Goal: Information Seeking & Learning: Learn about a topic

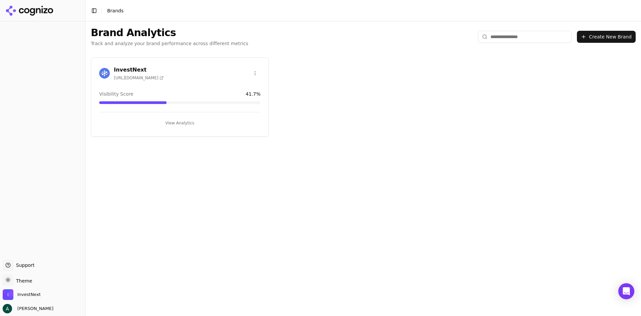
click at [172, 128] on div "InvestNext https://investnext.com Visibility Score 41.7 % View Analytics" at bounding box center [180, 96] width 178 height 79
click at [176, 123] on button "View Analytics" at bounding box center [179, 123] width 161 height 11
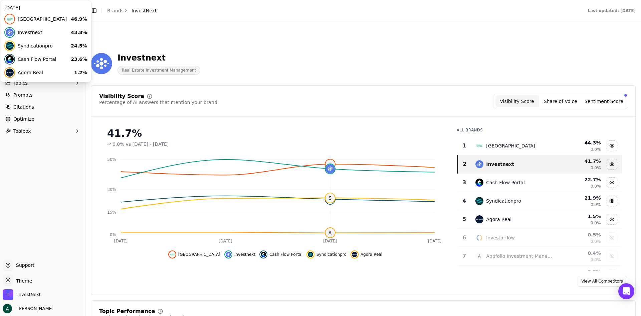
scroll to position [33, 0]
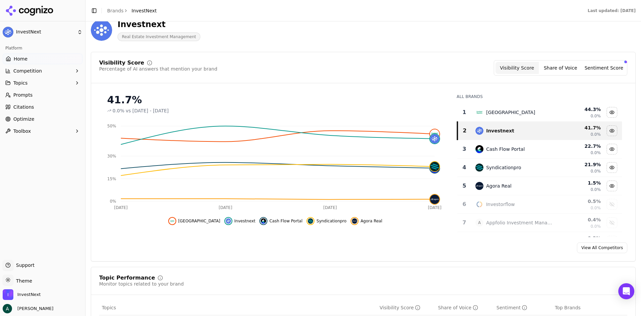
click at [29, 104] on span "Citations" at bounding box center [23, 107] width 21 height 7
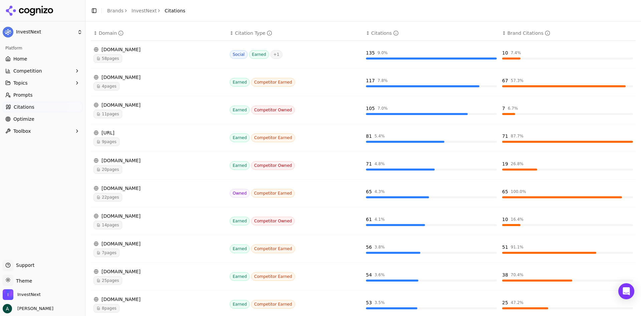
scroll to position [132, 0]
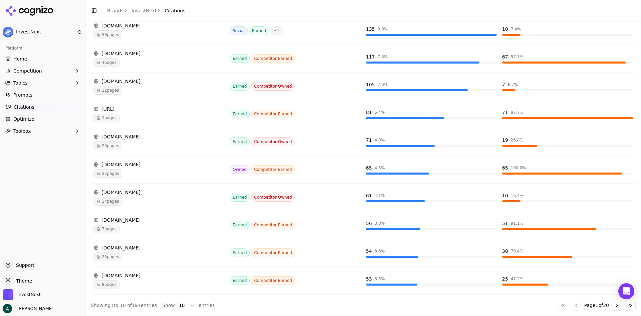
click at [116, 175] on span "22 pages" at bounding box center [108, 173] width 29 height 9
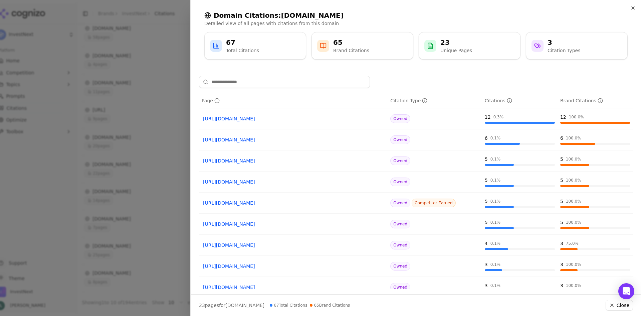
scroll to position [33, 0]
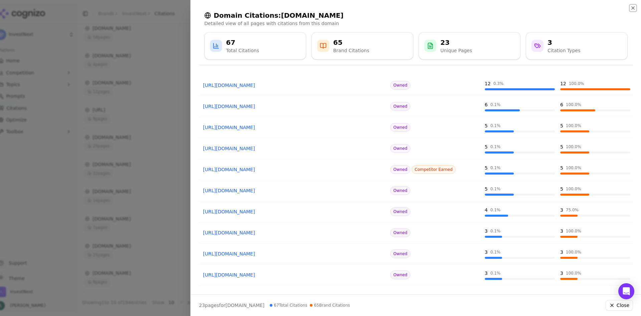
click at [634, 7] on icon "button" at bounding box center [632, 7] width 5 height 5
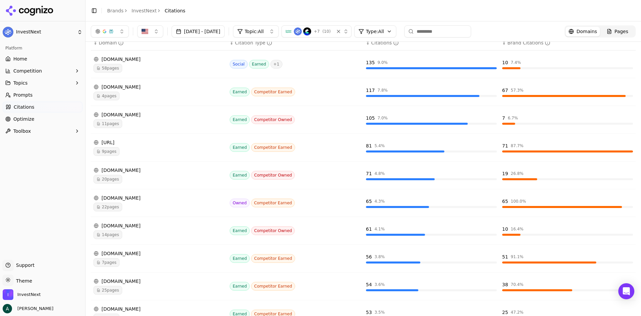
scroll to position [0, 0]
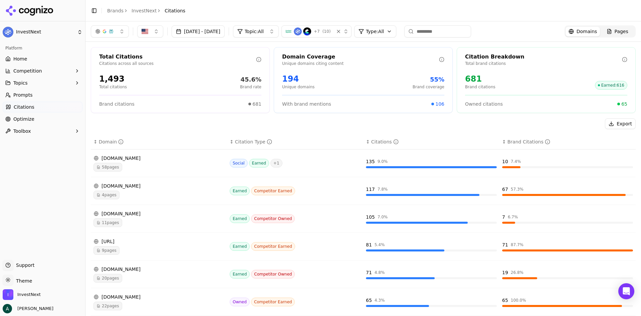
click at [112, 254] on td "wealthblock.ai 9 pages" at bounding box center [159, 246] width 136 height 28
click at [113, 255] on td "wealthblock.ai 9 pages" at bounding box center [159, 246] width 136 height 28
click at [111, 253] on span "9 pages" at bounding box center [107, 250] width 26 height 9
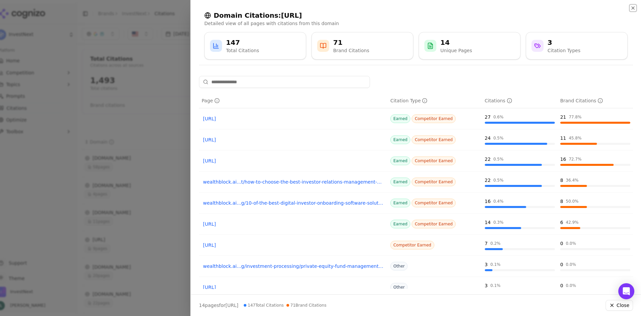
click at [635, 8] on icon "button" at bounding box center [632, 7] width 5 height 5
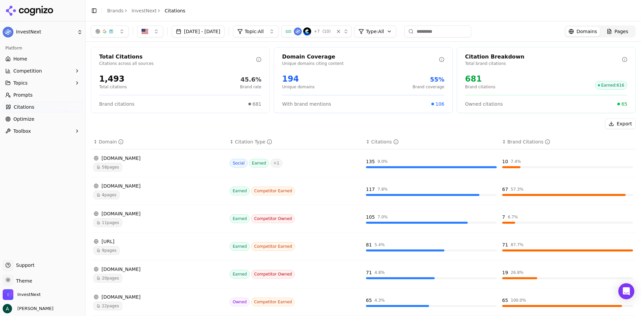
click at [42, 72] on button "Competition" at bounding box center [43, 70] width 80 height 11
click at [43, 80] on span "Metrics" at bounding box center [43, 81] width 58 height 7
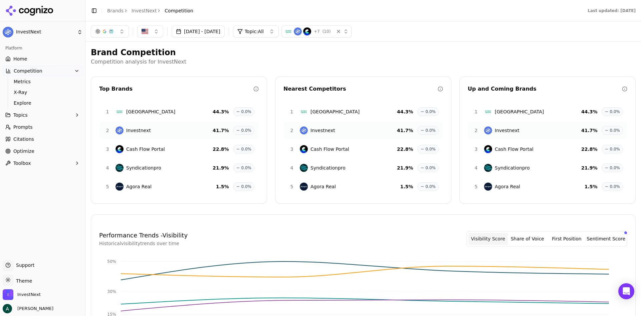
click at [25, 71] on span "Competition" at bounding box center [28, 70] width 29 height 7
click at [139, 12] on link "InvestNext" at bounding box center [144, 10] width 25 height 7
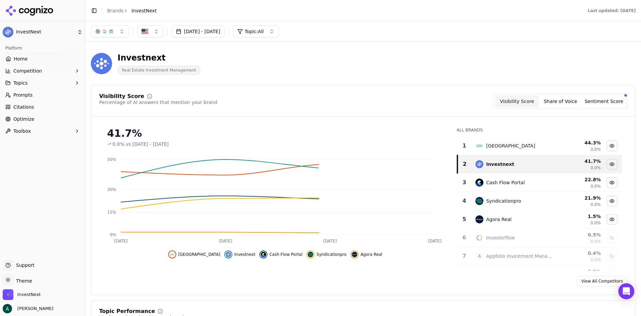
click at [49, 72] on button "Competition" at bounding box center [43, 70] width 80 height 11
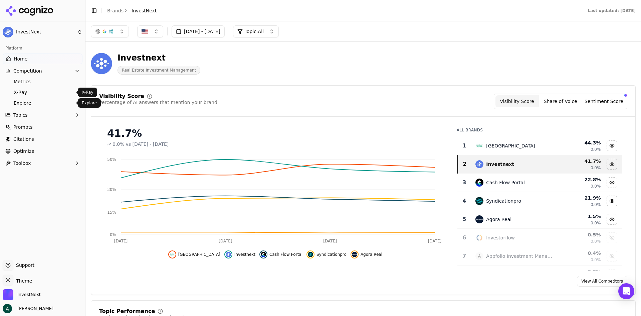
click at [33, 101] on span "Explore" at bounding box center [43, 103] width 58 height 7
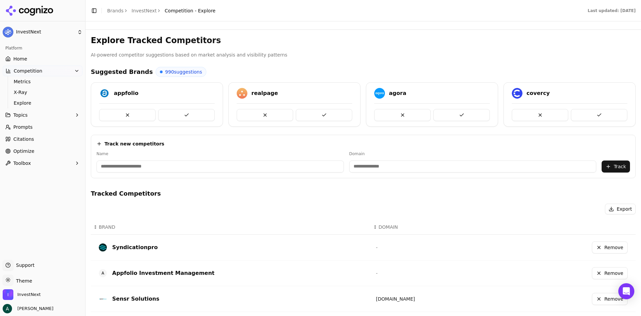
scroll to position [33, 0]
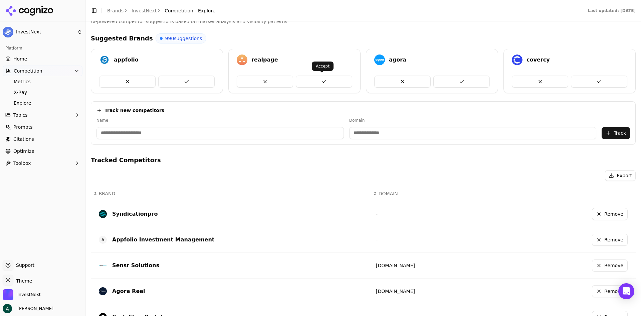
click at [308, 76] on button at bounding box center [324, 81] width 56 height 12
click at [465, 81] on button at bounding box center [461, 81] width 56 height 12
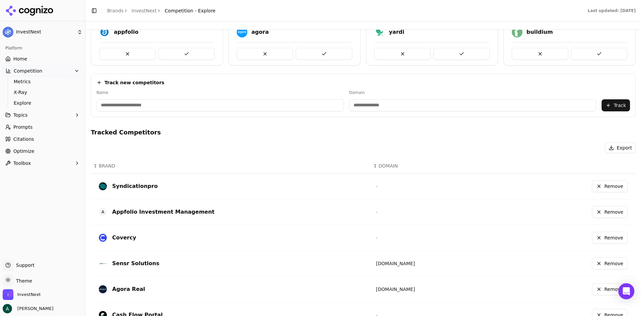
scroll to position [0, 0]
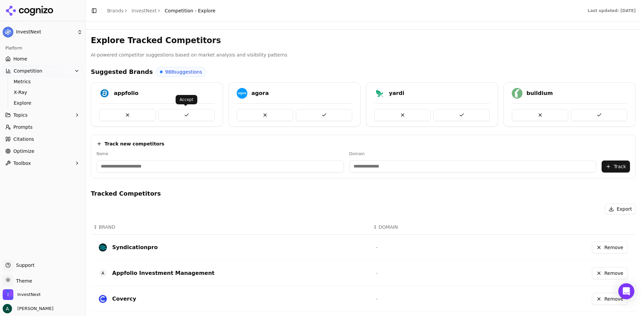
click at [185, 115] on button at bounding box center [186, 115] width 56 height 12
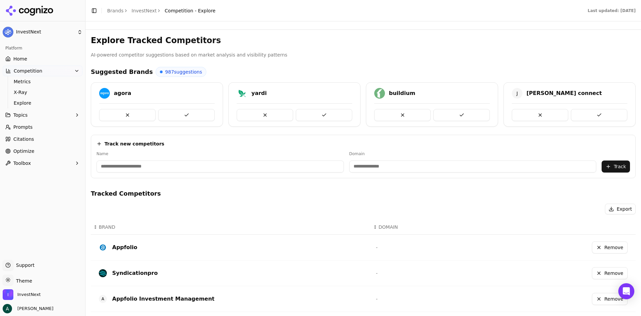
click at [594, 298] on button "Remove" at bounding box center [610, 299] width 36 height 12
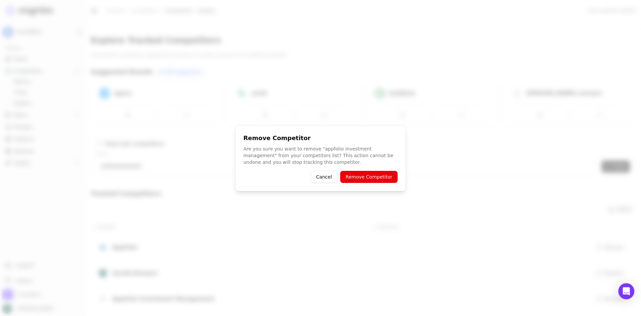
click at [365, 178] on button "Remove Competitor" at bounding box center [368, 177] width 57 height 12
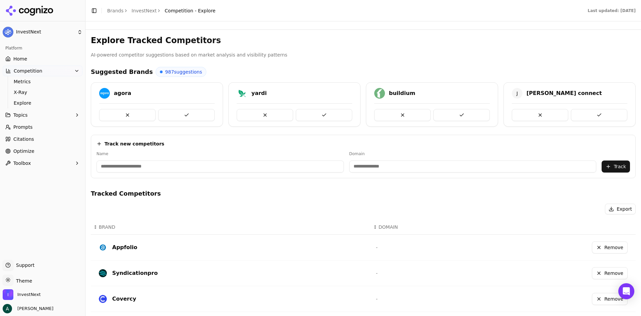
click at [136, 170] on input at bounding box center [220, 166] width 247 height 12
type input "*"
type input "**********"
click at [346, 169] on input at bounding box center [436, 166] width 223 height 12
type input "**********"
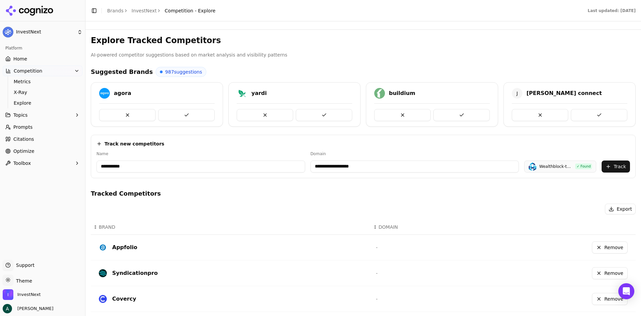
drag, startPoint x: 386, startPoint y: 165, endPoint x: 265, endPoint y: 159, distance: 120.3
click at [266, 160] on div "**********" at bounding box center [364, 161] width 534 height 21
drag, startPoint x: 212, startPoint y: 160, endPoint x: 209, endPoint y: 160, distance: 3.7
click at [209, 160] on input "**********" at bounding box center [201, 166] width 209 height 12
drag, startPoint x: 390, startPoint y: 171, endPoint x: 224, endPoint y: 160, distance: 166.3
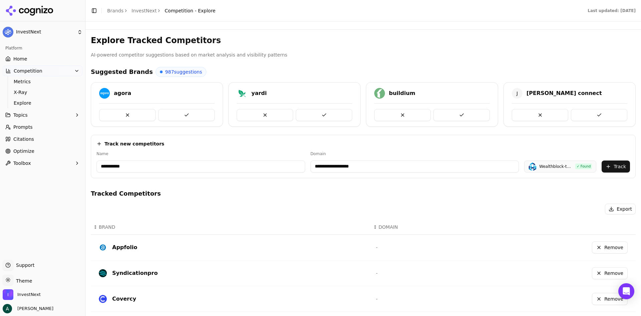
click at [224, 160] on div "**********" at bounding box center [364, 161] width 534 height 21
click at [153, 168] on input "**********" at bounding box center [203, 166] width 213 height 12
type input "**********"
click at [345, 168] on input at bounding box center [432, 166] width 220 height 12
click at [220, 167] on input "**********" at bounding box center [207, 166] width 220 height 12
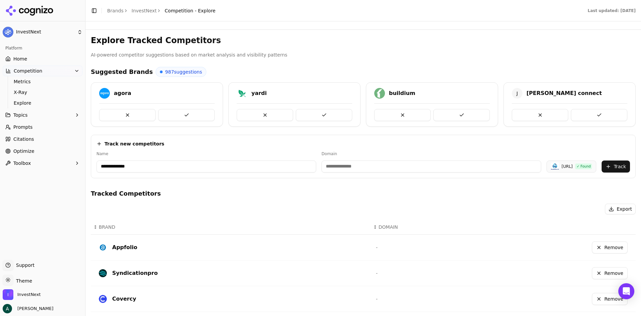
click at [220, 167] on input "**********" at bounding box center [207, 166] width 220 height 12
click at [328, 170] on input at bounding box center [432, 166] width 220 height 12
paste input "**********"
type input "**********"
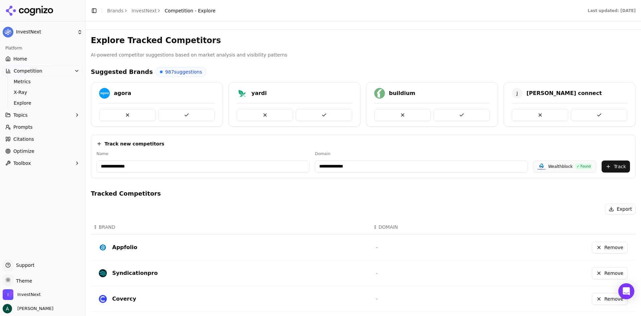
click at [97, 142] on icon at bounding box center [99, 143] width 5 height 5
click at [100, 141] on icon at bounding box center [99, 143] width 5 height 5
click at [100, 144] on icon at bounding box center [99, 143] width 5 height 5
click at [136, 148] on div "**********" at bounding box center [363, 156] width 545 height 43
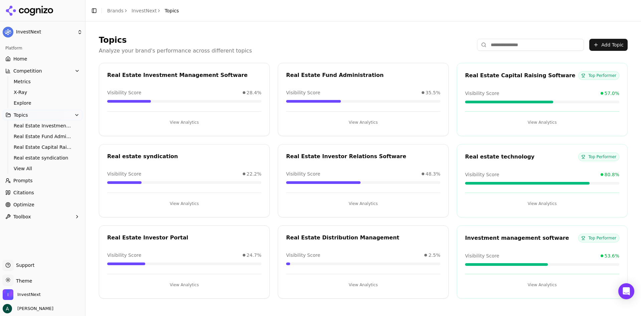
click at [545, 208] on div "Real estate technology Top Performer Visibility Score 80.8% View Analytics" at bounding box center [542, 180] width 171 height 73
click at [533, 198] on button "View Analytics" at bounding box center [542, 203] width 154 height 11
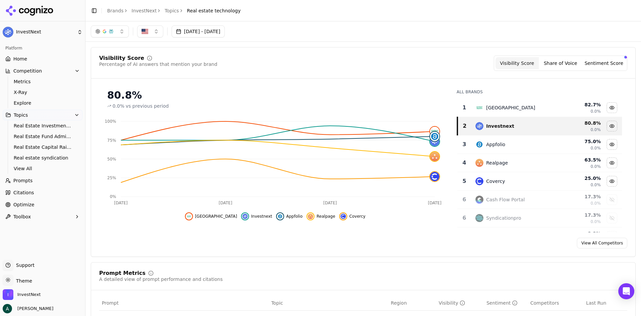
click at [43, 116] on button "Topics" at bounding box center [43, 115] width 80 height 11
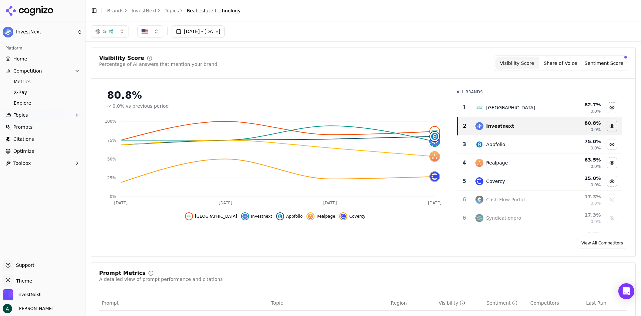
click at [15, 112] on span "Topics" at bounding box center [21, 115] width 14 height 7
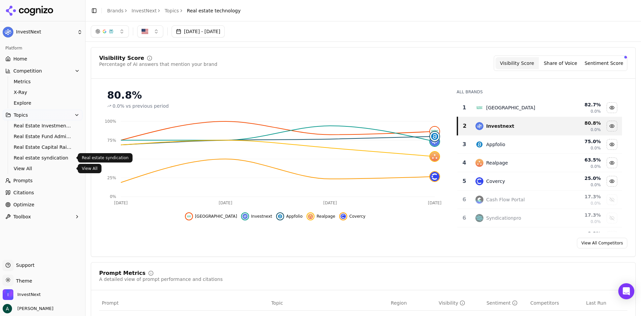
click at [25, 168] on span "View All" at bounding box center [43, 168] width 58 height 7
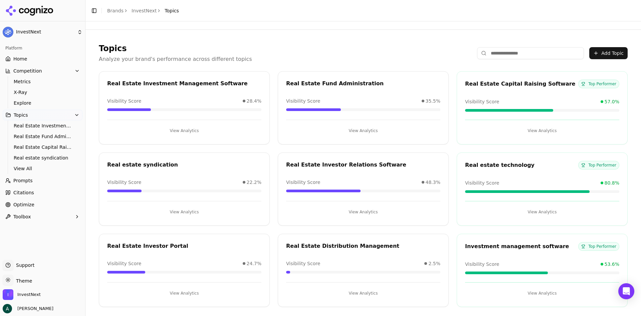
click at [22, 182] on span "Prompts" at bounding box center [22, 180] width 19 height 7
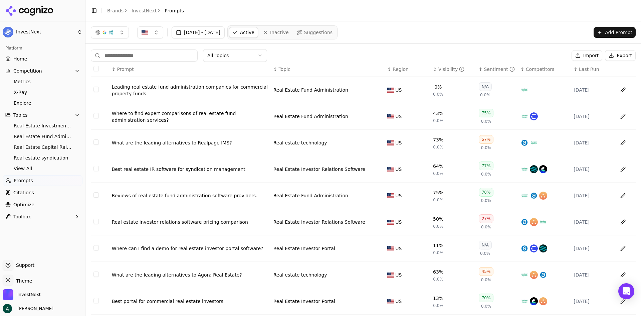
click at [94, 87] on button "Select row 1" at bounding box center [96, 88] width 5 height 5
click at [621, 87] on button "Data table" at bounding box center [623, 89] width 11 height 11
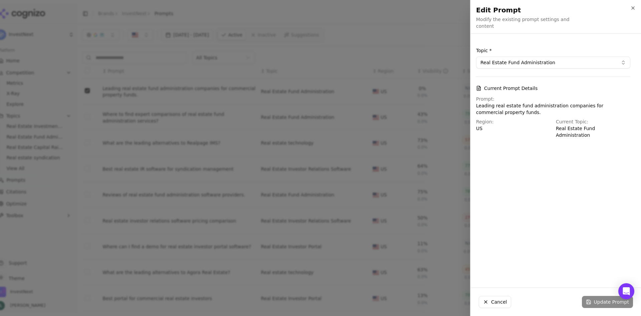
click at [522, 56] on button "Real Estate Fund Administration" at bounding box center [553, 62] width 154 height 12
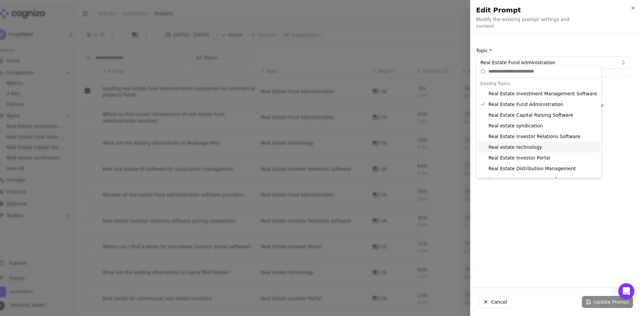
click at [635, 214] on div "Topic * Real Estate Fund Administration Current Prompt Details Prompt: Leading …" at bounding box center [553, 160] width 165 height 243
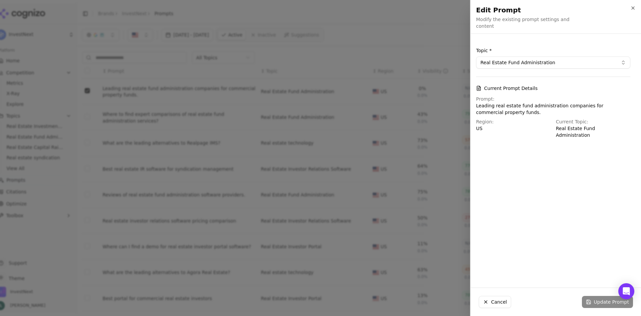
click at [499, 308] on div "Cancel Update Prompt" at bounding box center [556, 302] width 170 height 28
click at [499, 304] on button "Cancel" at bounding box center [495, 302] width 32 height 12
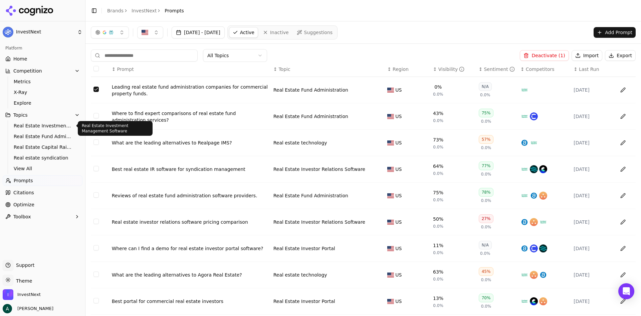
click at [26, 114] on span "Topics" at bounding box center [20, 115] width 14 height 7
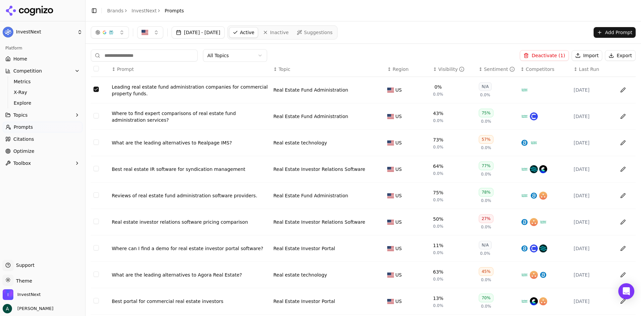
click at [27, 115] on button "Topics" at bounding box center [43, 115] width 80 height 11
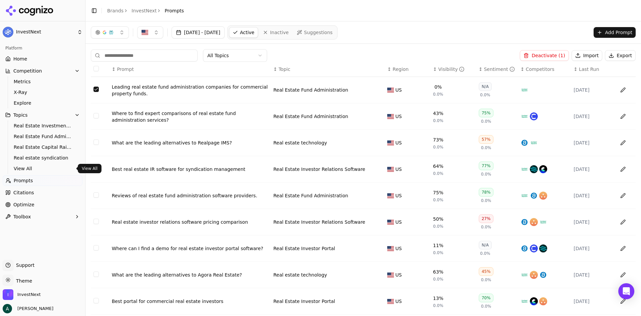
click at [29, 166] on span "View All" at bounding box center [43, 168] width 58 height 7
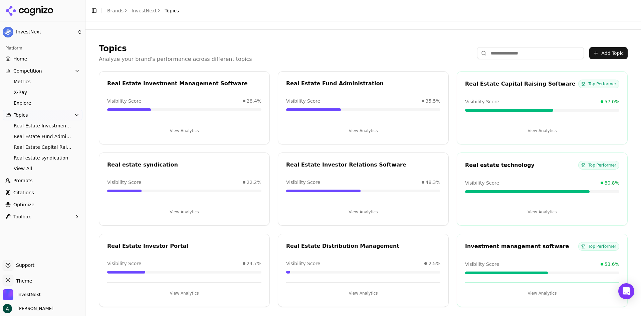
click at [603, 56] on button "Add Topic" at bounding box center [608, 53] width 38 height 12
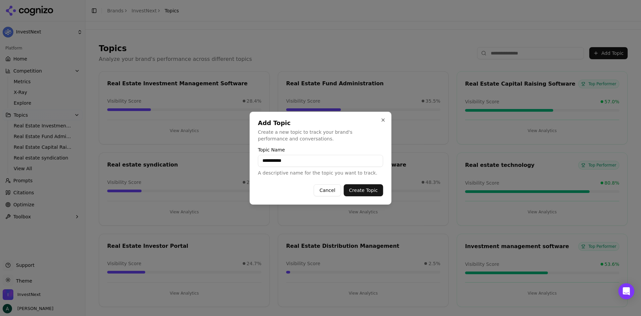
type input "**********"
click at [369, 189] on button "Create Topic" at bounding box center [363, 190] width 39 height 12
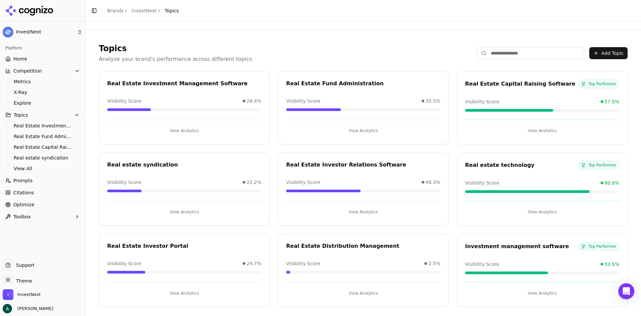
click at [266, 48] on div "Topics Analyze your brand's performance across different topics Add Topic" at bounding box center [363, 53] width 529 height 20
click at [157, 59] on p "Analyze your brand's performance across different topics" at bounding box center [175, 59] width 153 height 8
click at [136, 55] on div "Topics Analyze your brand's performance across different topics" at bounding box center [175, 53] width 153 height 20
click at [128, 46] on h1 "Topics" at bounding box center [175, 48] width 153 height 11
click at [40, 203] on link "Optimize" at bounding box center [43, 204] width 80 height 11
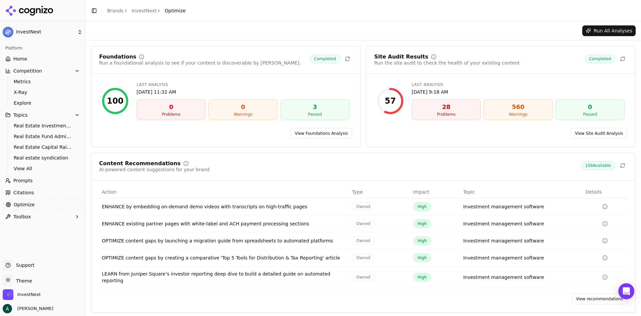
click at [590, 294] on link "View recommendations" at bounding box center [600, 298] width 56 height 11
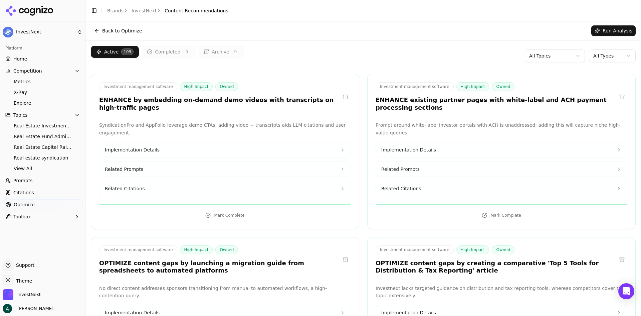
click at [598, 57] on html "InvestNext Platform Home Competition Metrics X-Ray Explore Topics Real Estate I…" at bounding box center [320, 158] width 641 height 316
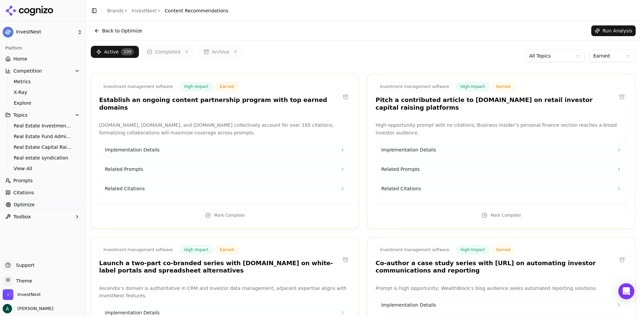
click at [599, 56] on html "InvestNext Platform Home Competition Metrics X-Ray Explore Topics Real Estate I…" at bounding box center [320, 158] width 641 height 316
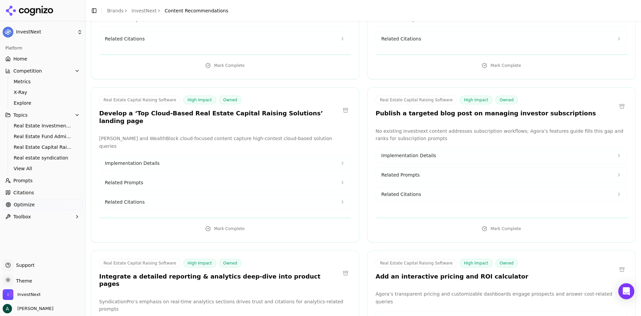
scroll to position [801, 0]
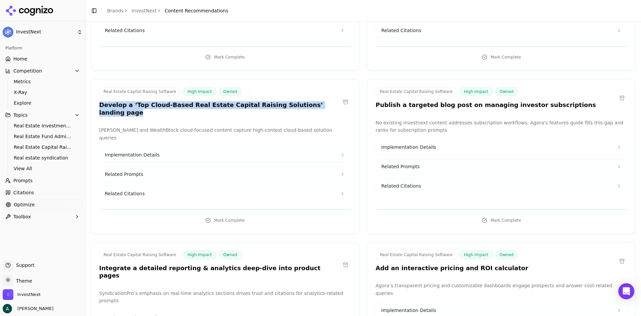
drag, startPoint x: 317, startPoint y: 91, endPoint x: 93, endPoint y: 90, distance: 224.7
click at [93, 90] on div "Real Estate Capital Raising Software High Impact Owned Develop a ‘Top Cloud-Bas…" at bounding box center [225, 102] width 268 height 31
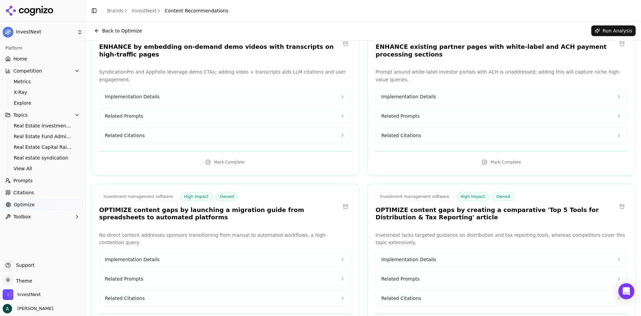
scroll to position [0, 0]
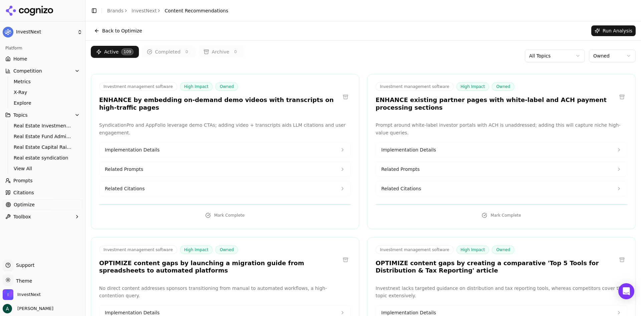
click at [586, 56] on html "InvestNext Platform Home Competition Metrics X-Ray Explore Topics Real Estate I…" at bounding box center [320, 158] width 641 height 316
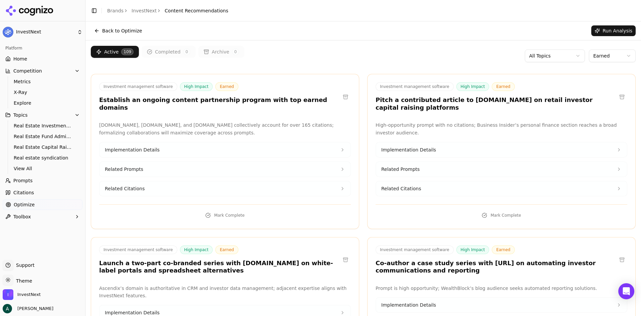
click at [49, 196] on link "Citations" at bounding box center [43, 192] width 80 height 11
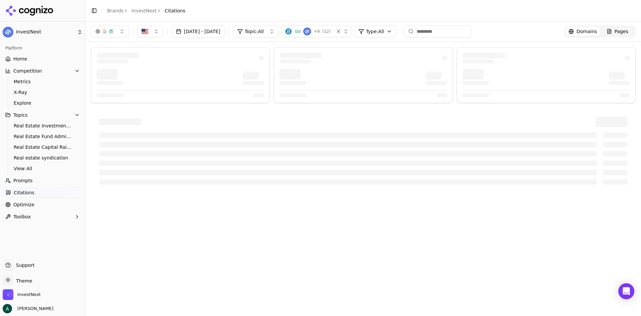
click at [76, 70] on icon "button" at bounding box center [76, 70] width 5 height 5
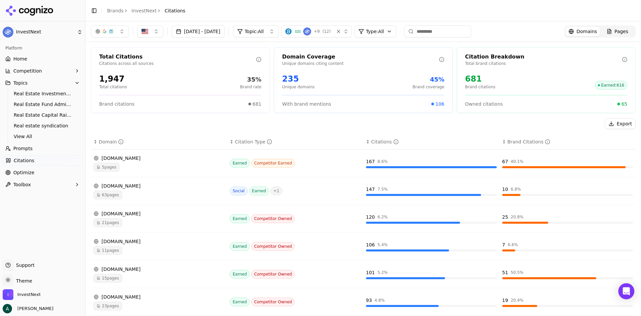
click at [59, 81] on button "Topics" at bounding box center [43, 82] width 80 height 11
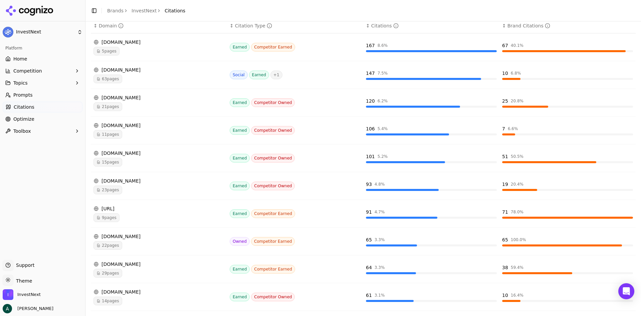
scroll to position [132, 0]
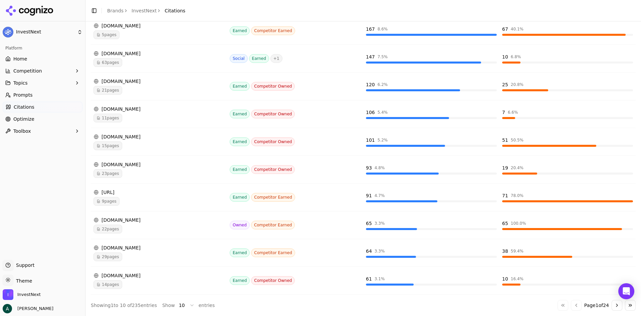
click at [36, 72] on span "Competition" at bounding box center [27, 70] width 29 height 7
click at [38, 71] on span "Competition" at bounding box center [27, 70] width 29 height 7
click at [27, 60] on link "Home" at bounding box center [43, 58] width 80 height 11
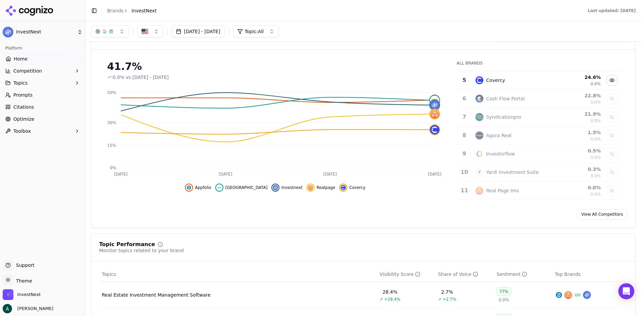
scroll to position [73, 0]
click at [514, 138] on div "Agora Real" at bounding box center [514, 135] width 77 height 8
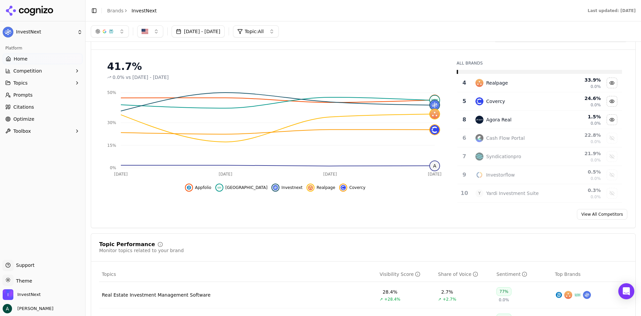
scroll to position [0, 0]
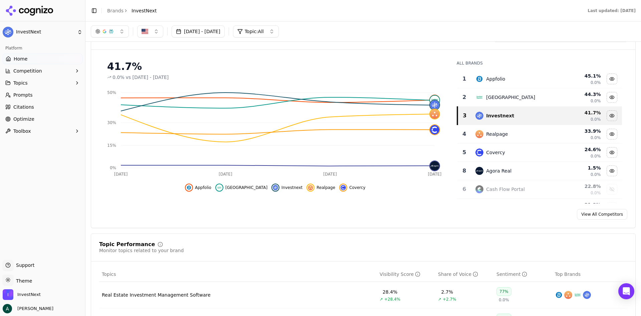
drag, startPoint x: 29, startPoint y: 109, endPoint x: 380, endPoint y: 185, distance: 359.1
click at [29, 109] on span "Citations" at bounding box center [23, 107] width 21 height 7
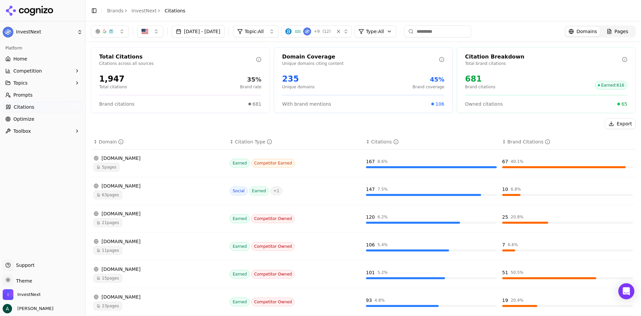
scroll to position [132, 0]
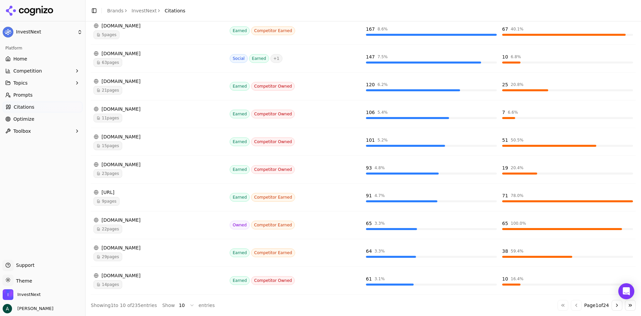
drag, startPoint x: 126, startPoint y: 165, endPoint x: 121, endPoint y: 163, distance: 5.5
click at [121, 163] on div "[DOMAIN_NAME]" at bounding box center [159, 164] width 131 height 7
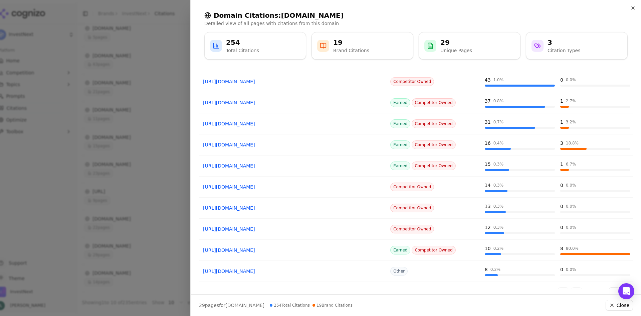
scroll to position [0, 0]
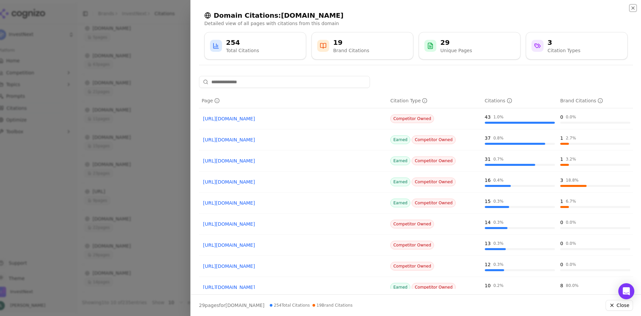
click at [633, 10] on icon "button" at bounding box center [632, 7] width 5 height 5
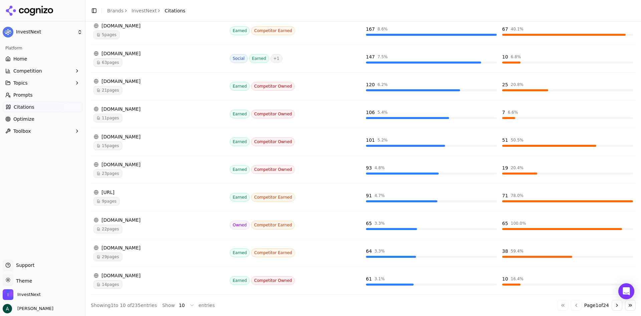
click at [143, 171] on div "23 pages" at bounding box center [159, 173] width 131 height 9
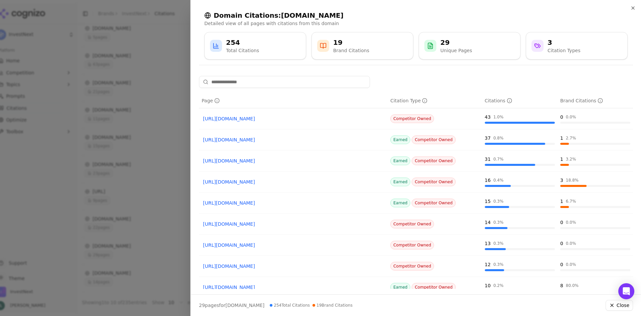
drag, startPoint x: 321, startPoint y: 17, endPoint x: 325, endPoint y: 14, distance: 4.8
click at [325, 14] on h2 "Domain Citations: [DOMAIN_NAME]" at bounding box center [415, 15] width 423 height 9
click at [162, 105] on div at bounding box center [320, 158] width 641 height 316
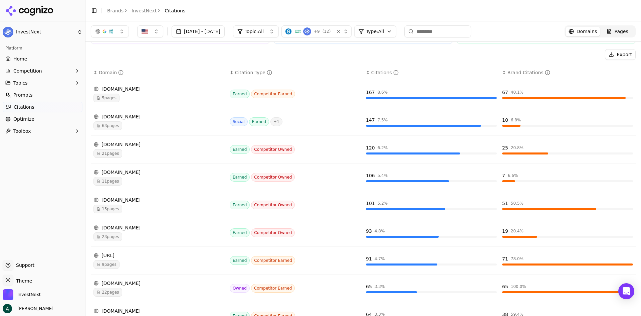
scroll to position [65, 0]
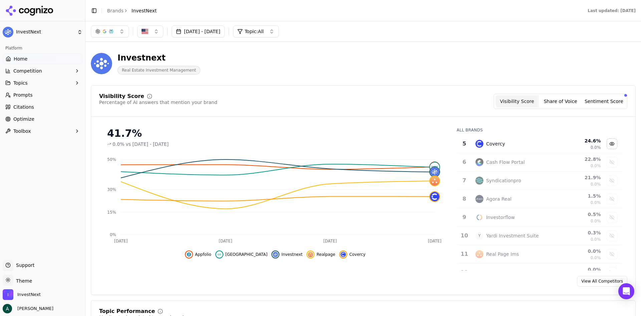
scroll to position [87, 0]
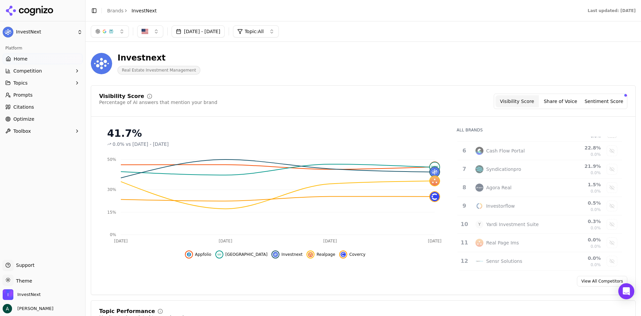
click at [520, 189] on div "Agora Real" at bounding box center [514, 187] width 77 height 8
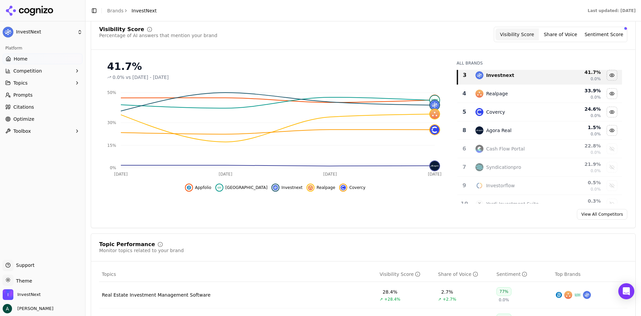
scroll to position [20, 0]
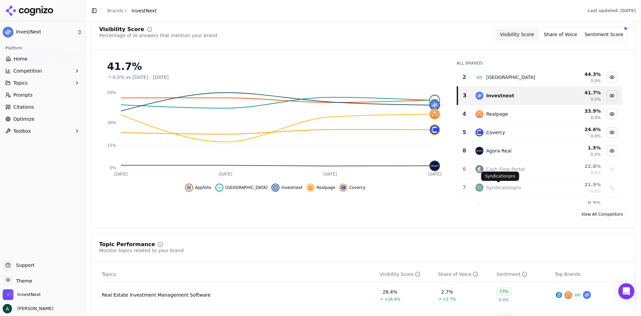
click at [516, 187] on div "Syndicationpro" at bounding box center [514, 187] width 77 height 8
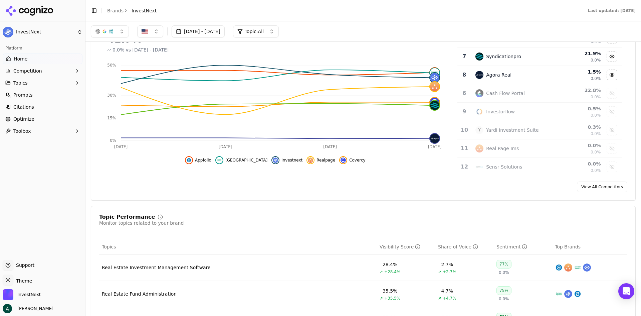
scroll to position [67, 0]
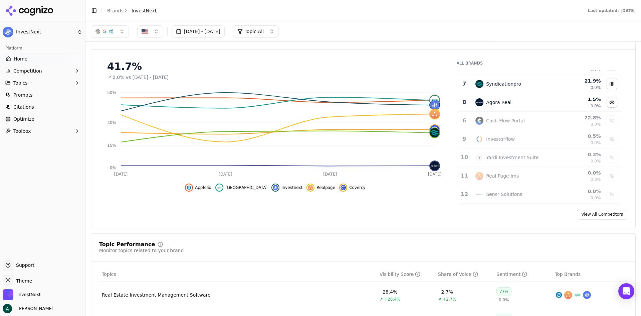
click at [52, 130] on button "Toolbox" at bounding box center [43, 131] width 80 height 11
click at [26, 153] on span "View All" at bounding box center [43, 152] width 58 height 7
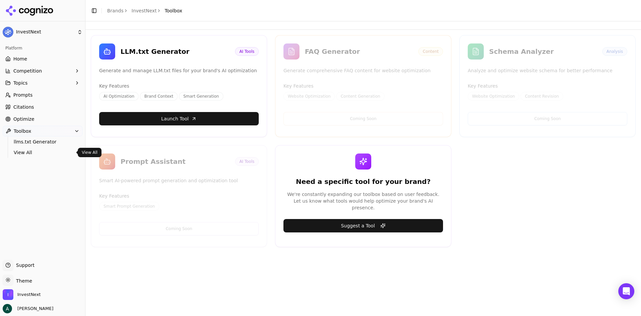
click at [38, 85] on button "Topics" at bounding box center [43, 82] width 80 height 11
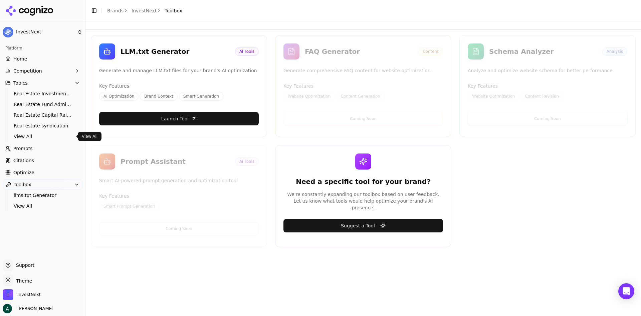
click at [34, 137] on span "View All" at bounding box center [43, 136] width 58 height 7
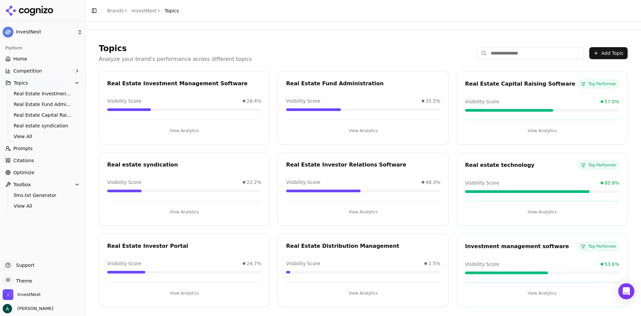
click at [29, 205] on span "View All" at bounding box center [43, 205] width 58 height 7
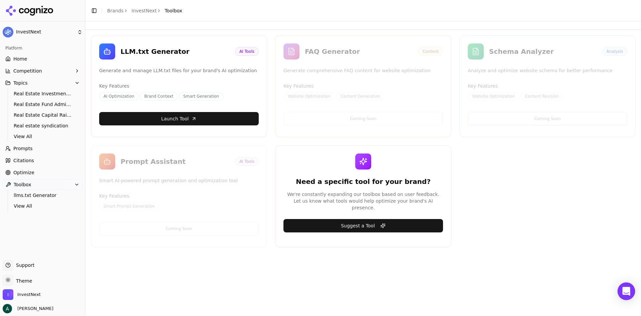
click at [622, 290] on div "Open Intercom Messenger" at bounding box center [627, 291] width 18 height 18
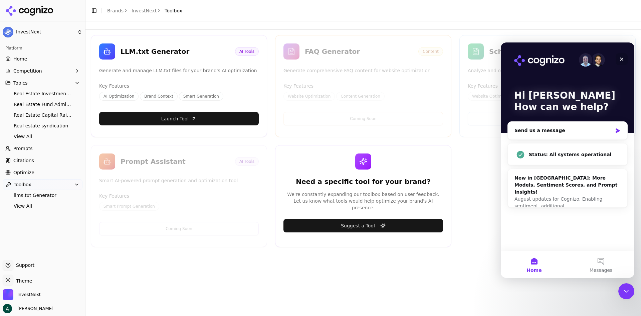
click at [620, 59] on icon "Close" at bounding box center [621, 58] width 5 height 5
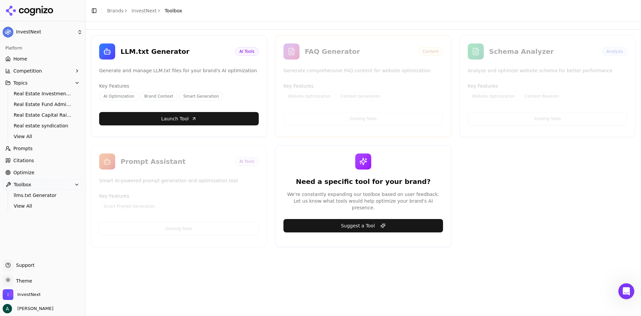
click at [78, 81] on icon "button" at bounding box center [76, 82] width 5 height 5
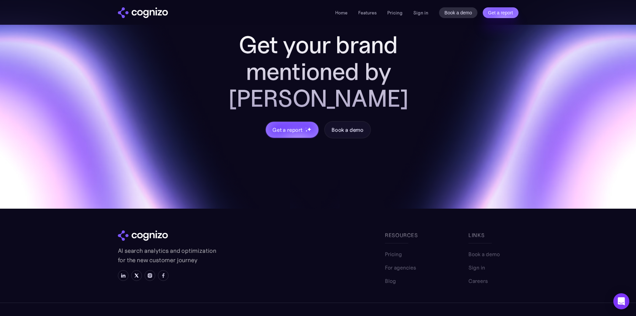
scroll to position [1996, 0]
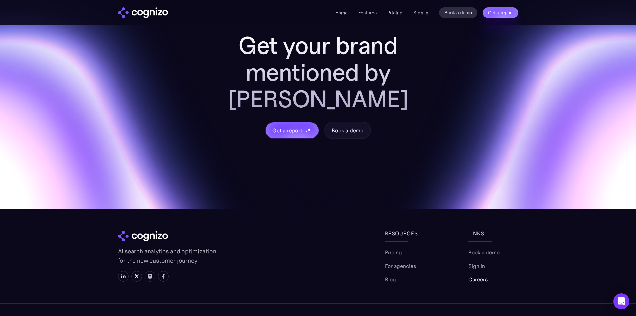
click at [477, 275] on link "Careers" at bounding box center [478, 279] width 19 height 8
